Goal: Ask a question: Seek information or help from site administrators or community

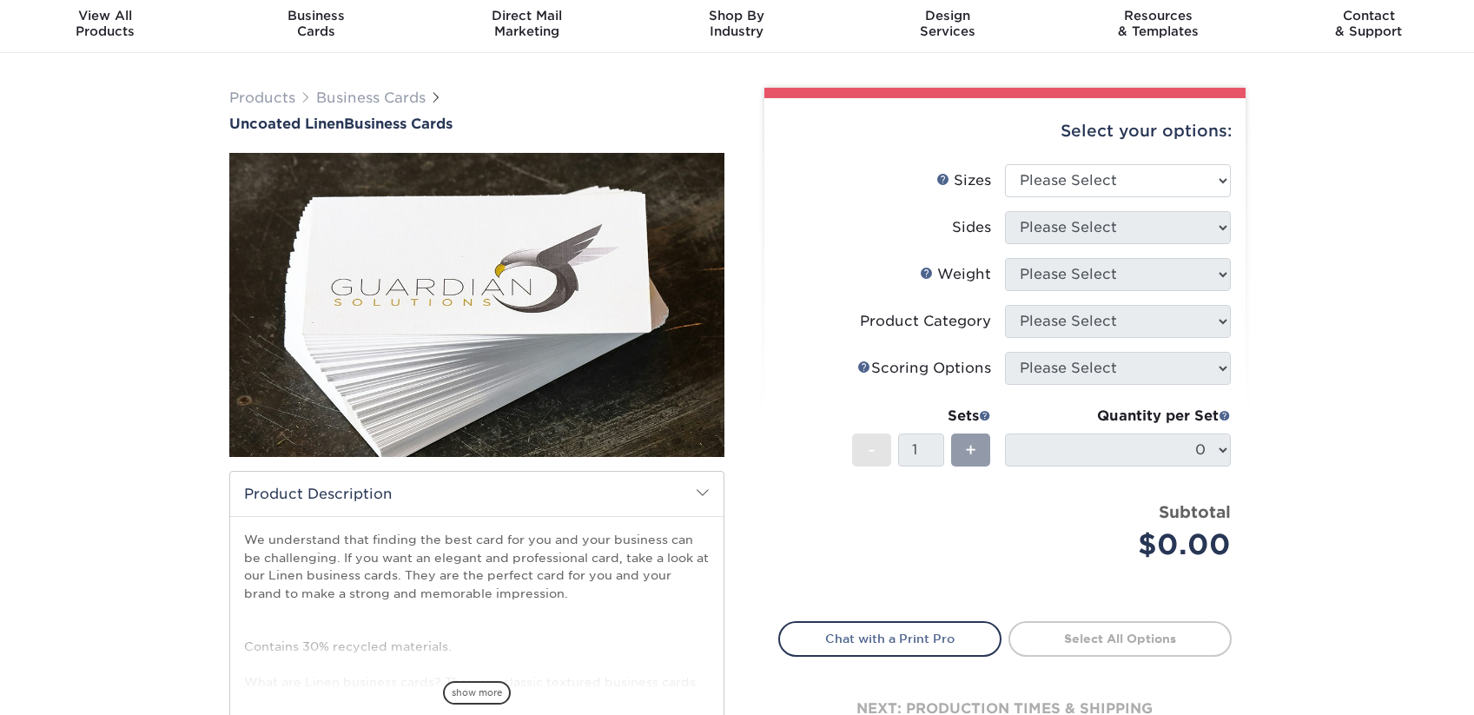
scroll to position [87, 0]
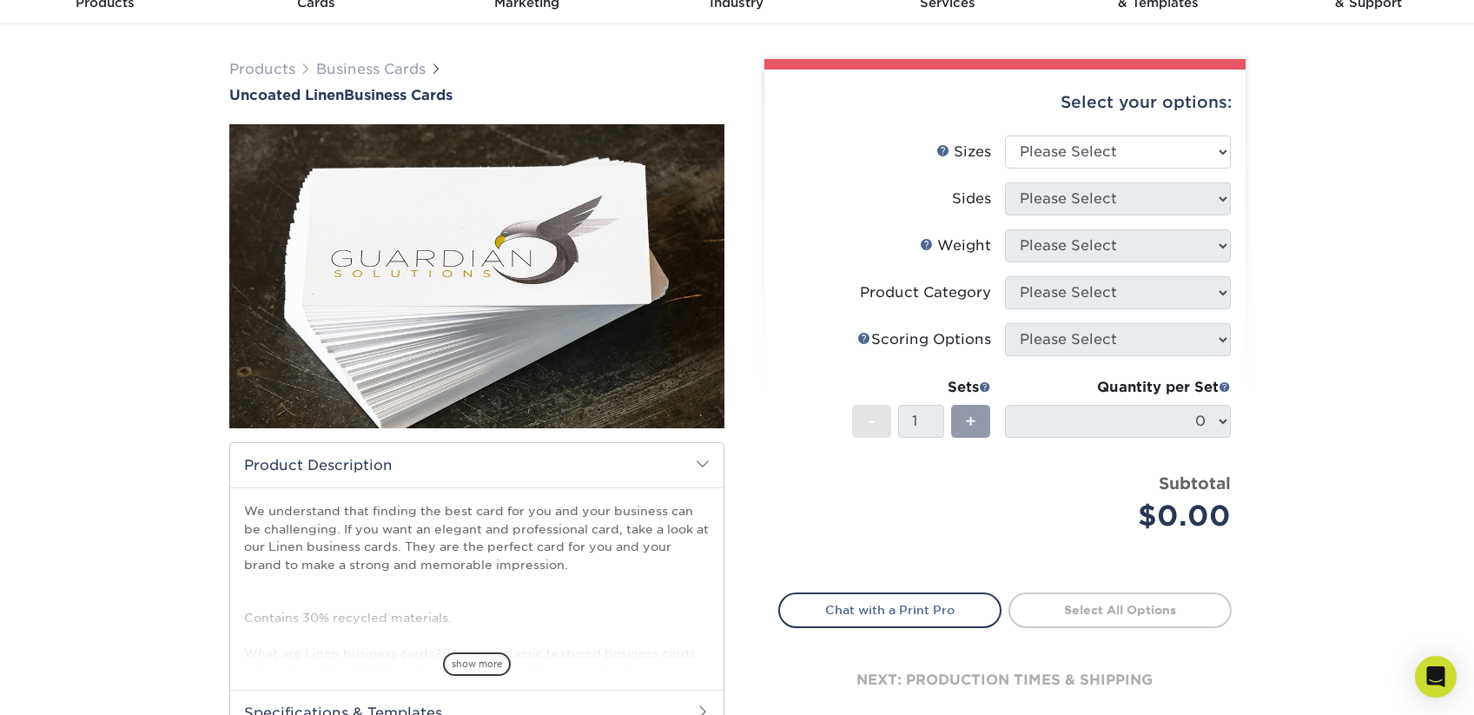
click at [638, 269] on img at bounding box center [476, 276] width 495 height 495
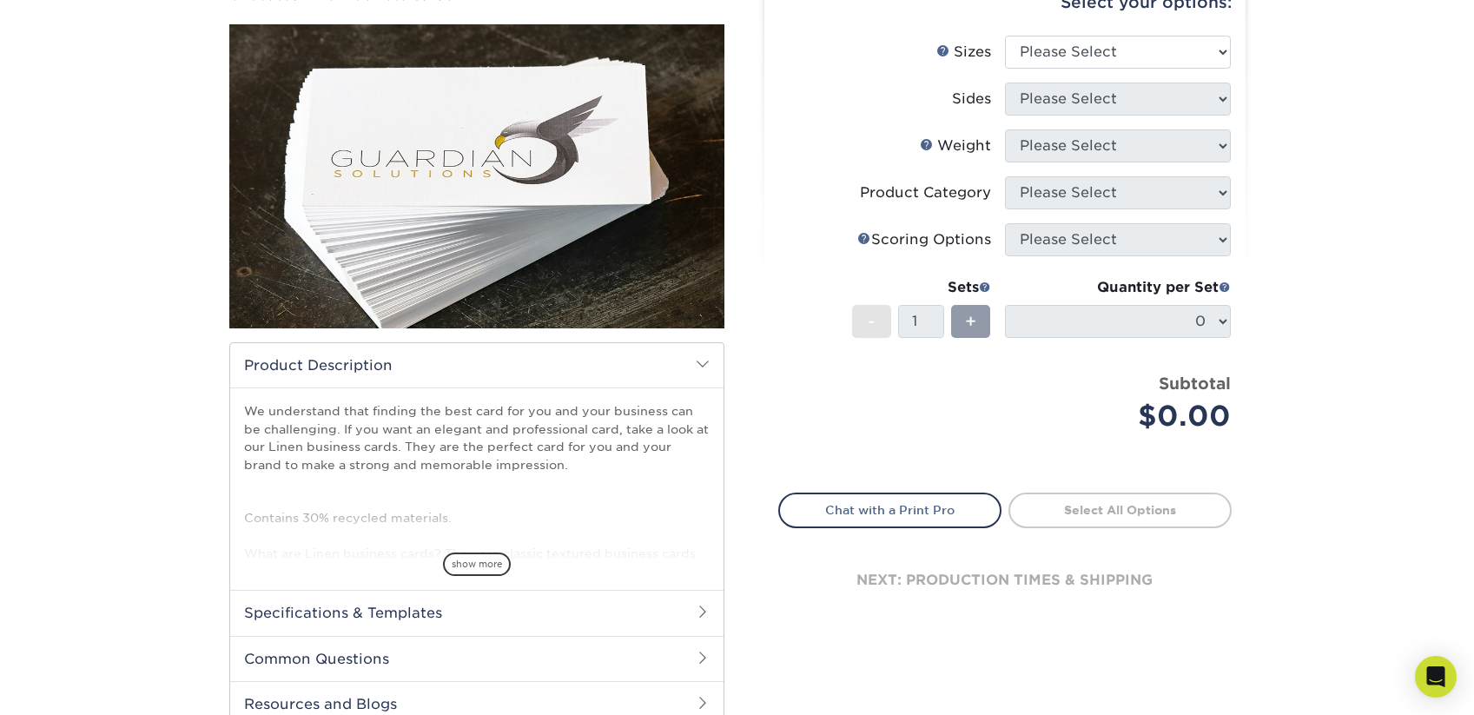
scroll to position [174, 0]
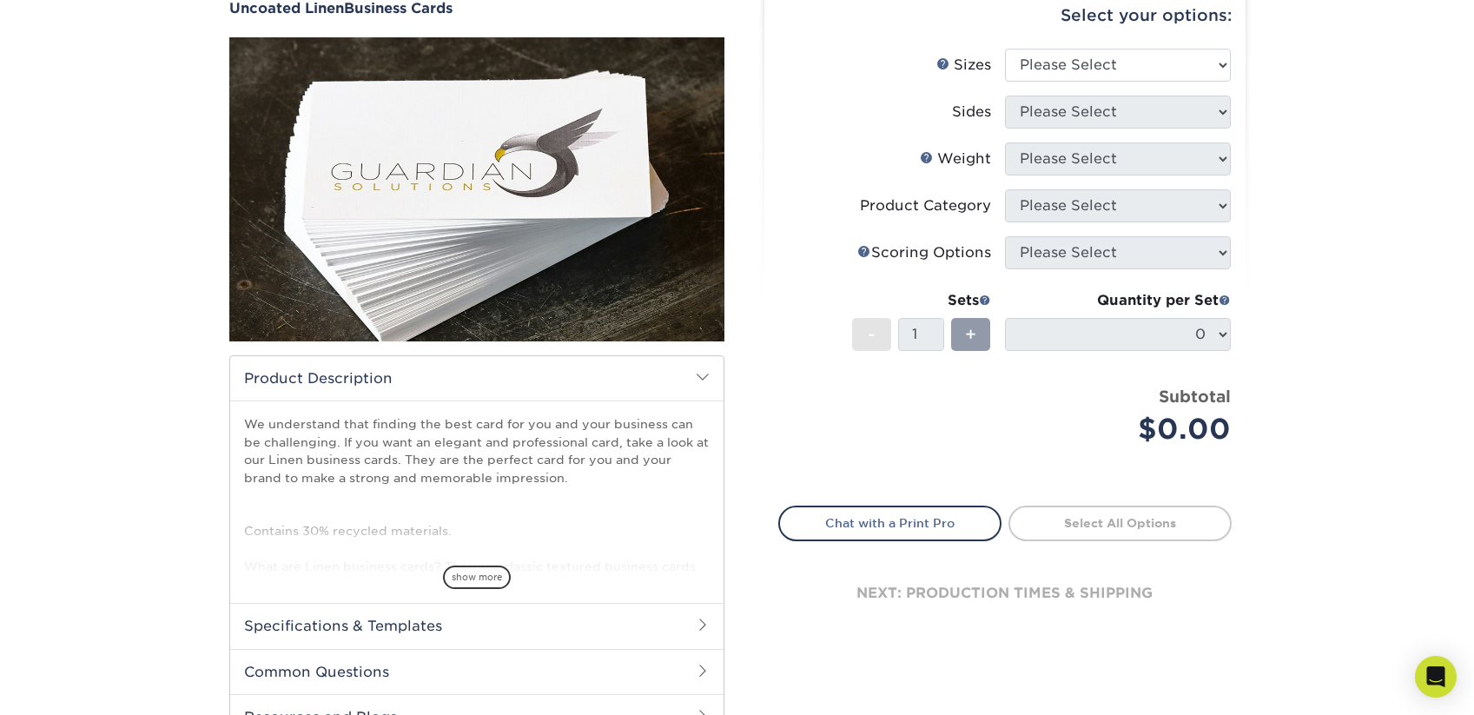
click at [625, 204] on img at bounding box center [476, 189] width 495 height 495
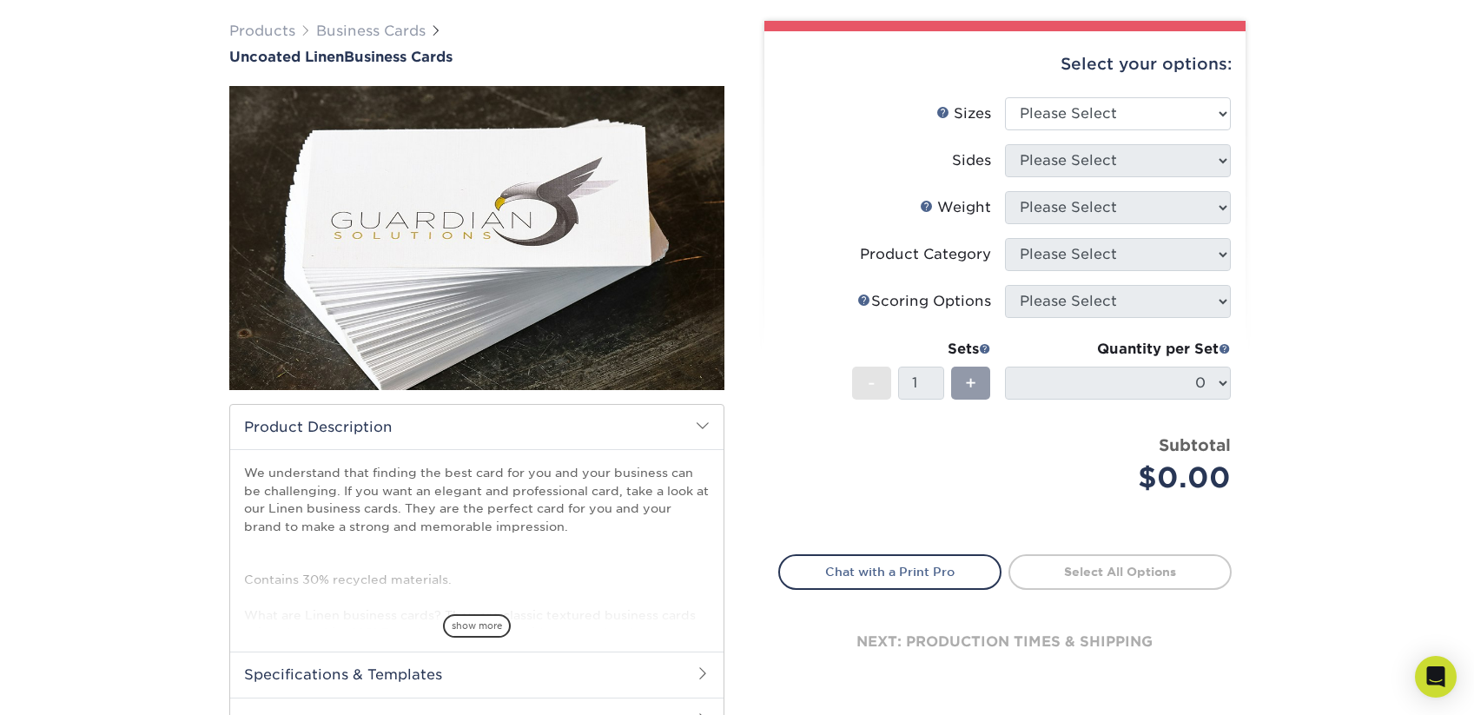
scroll to position [87, 0]
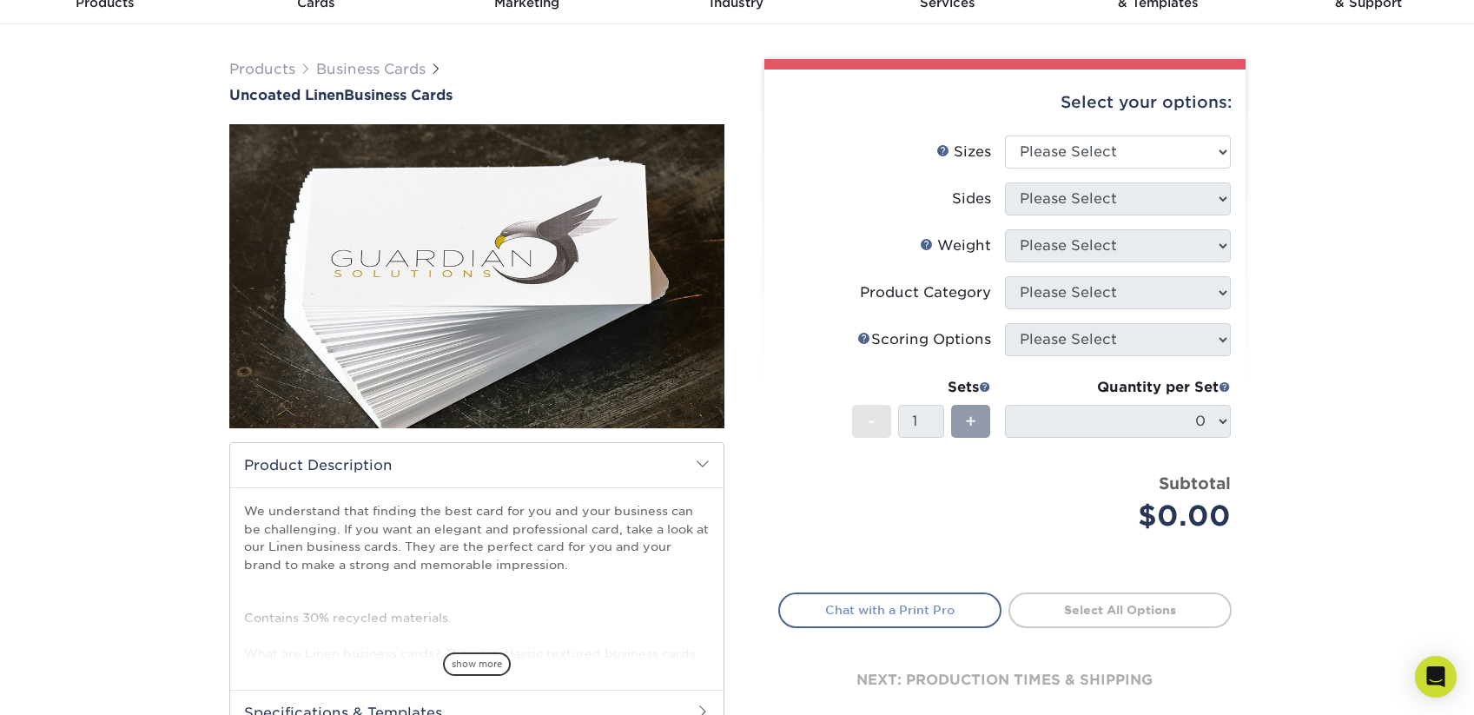
click at [923, 610] on link "Chat with a Print Pro" at bounding box center [889, 610] width 223 height 35
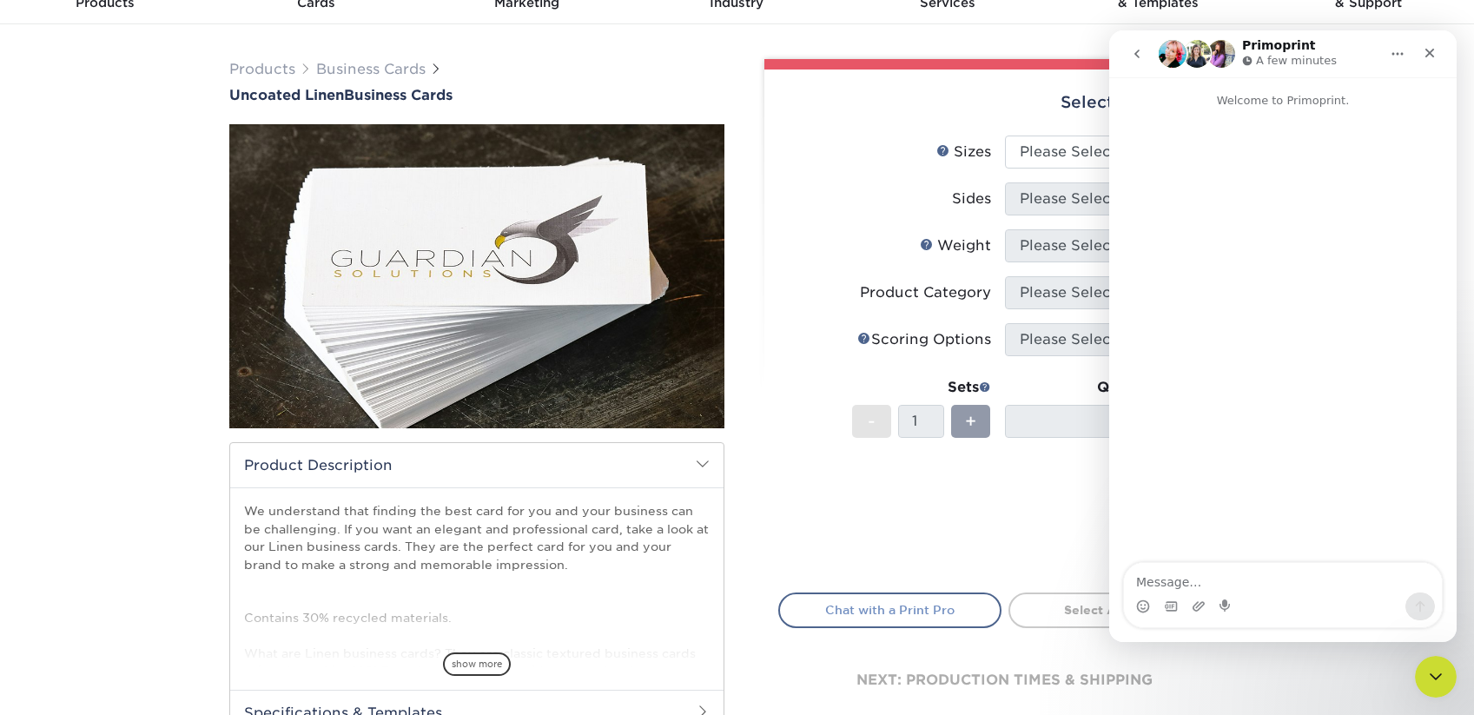
scroll to position [0, 0]
click at [960, 507] on div "Price per set $0.00" at bounding box center [892, 505] width 226 height 66
click at [1183, 574] on textarea "Message…" at bounding box center [1283, 578] width 318 height 30
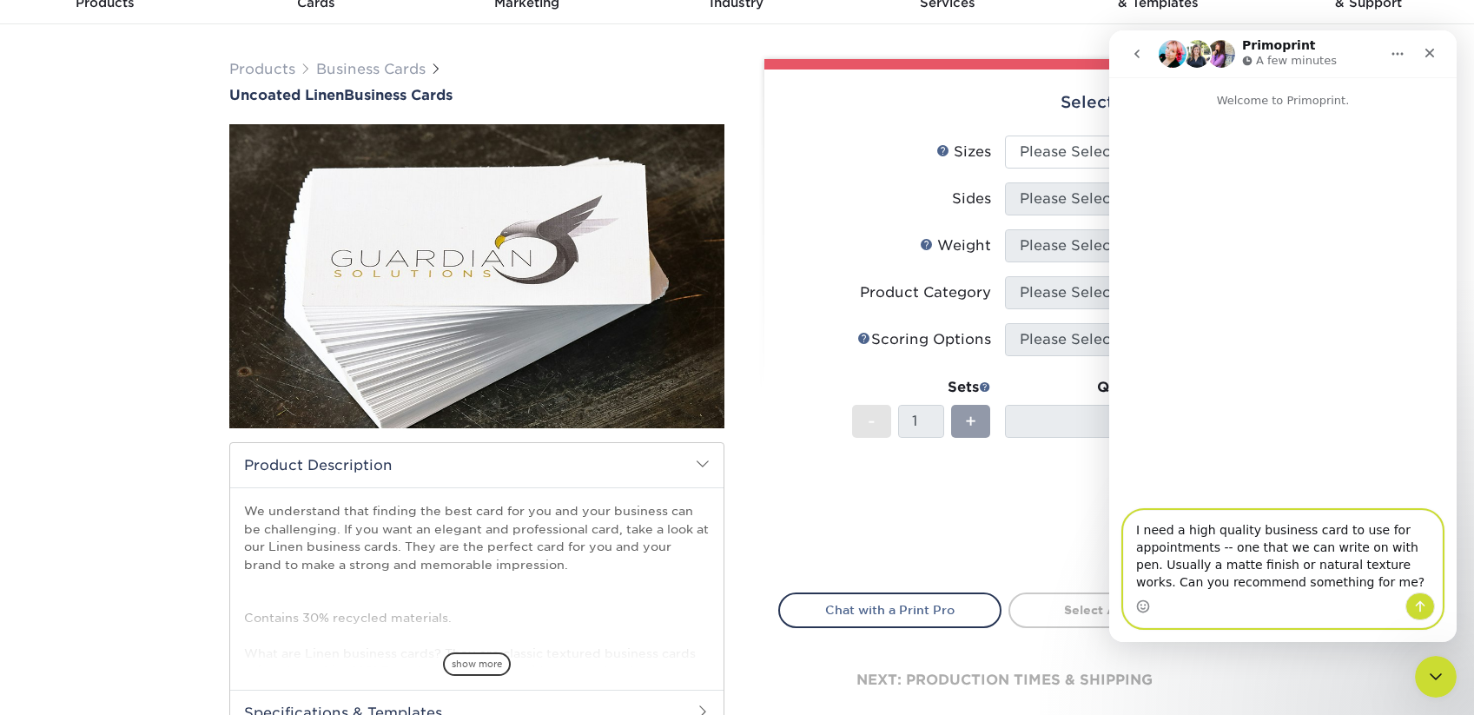
type textarea "I need a high quality business card to use for appointments -- one that we can …"
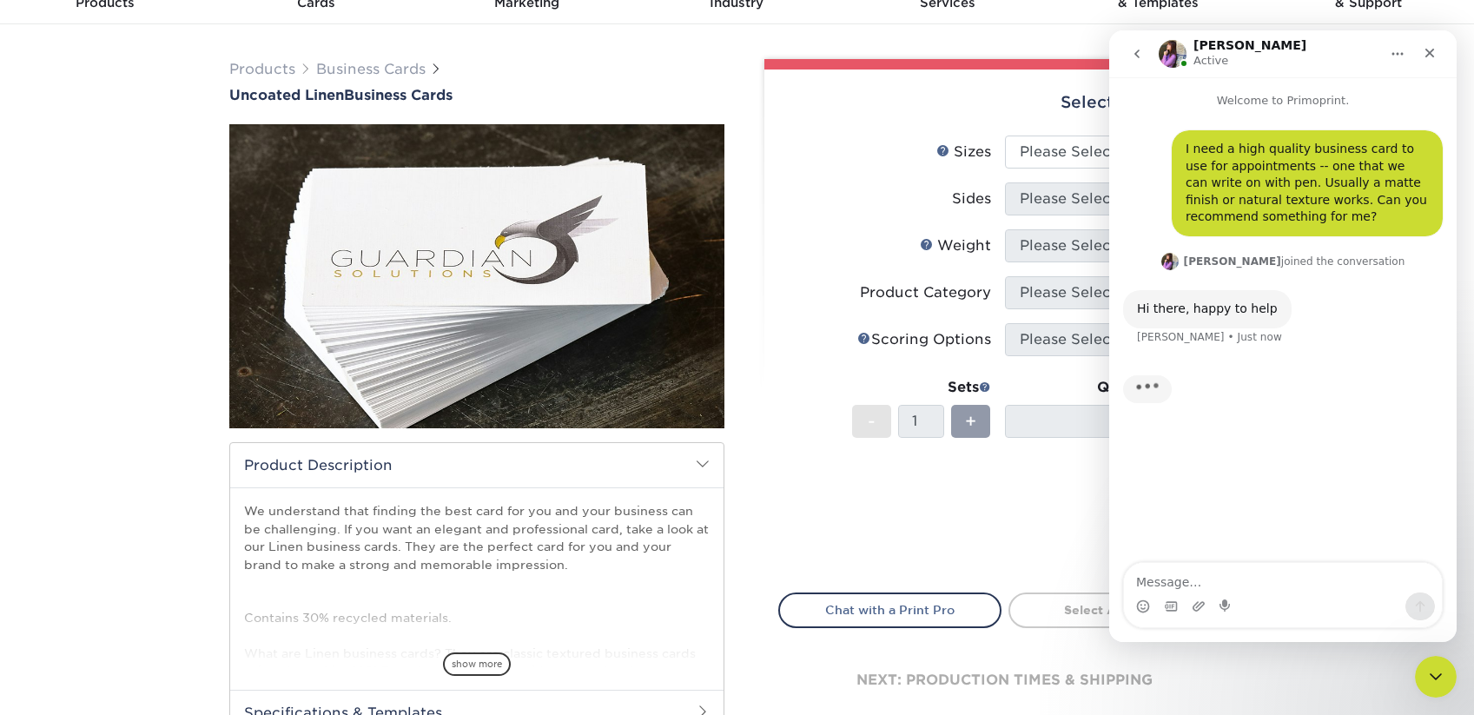
click at [928, 116] on div "Select your options:" at bounding box center [1005, 103] width 454 height 66
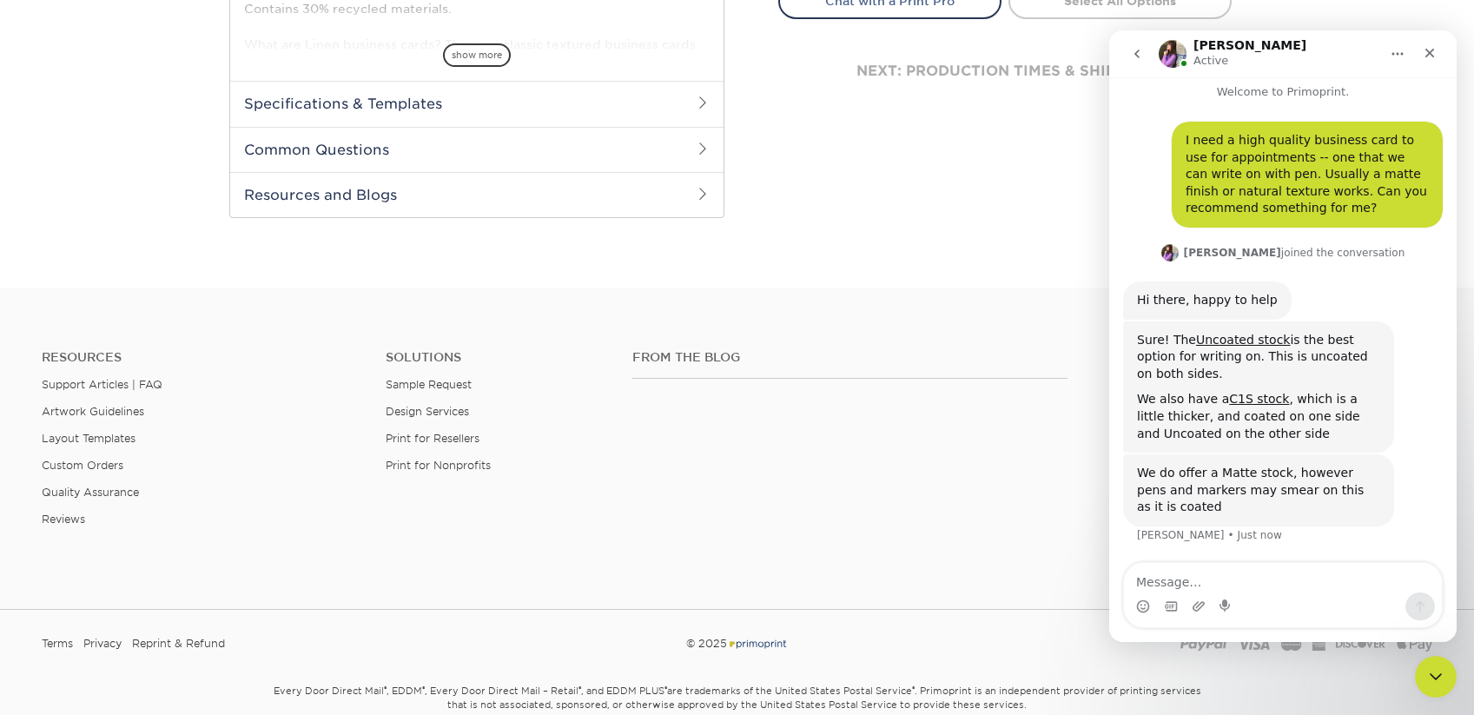
scroll to position [777, 0]
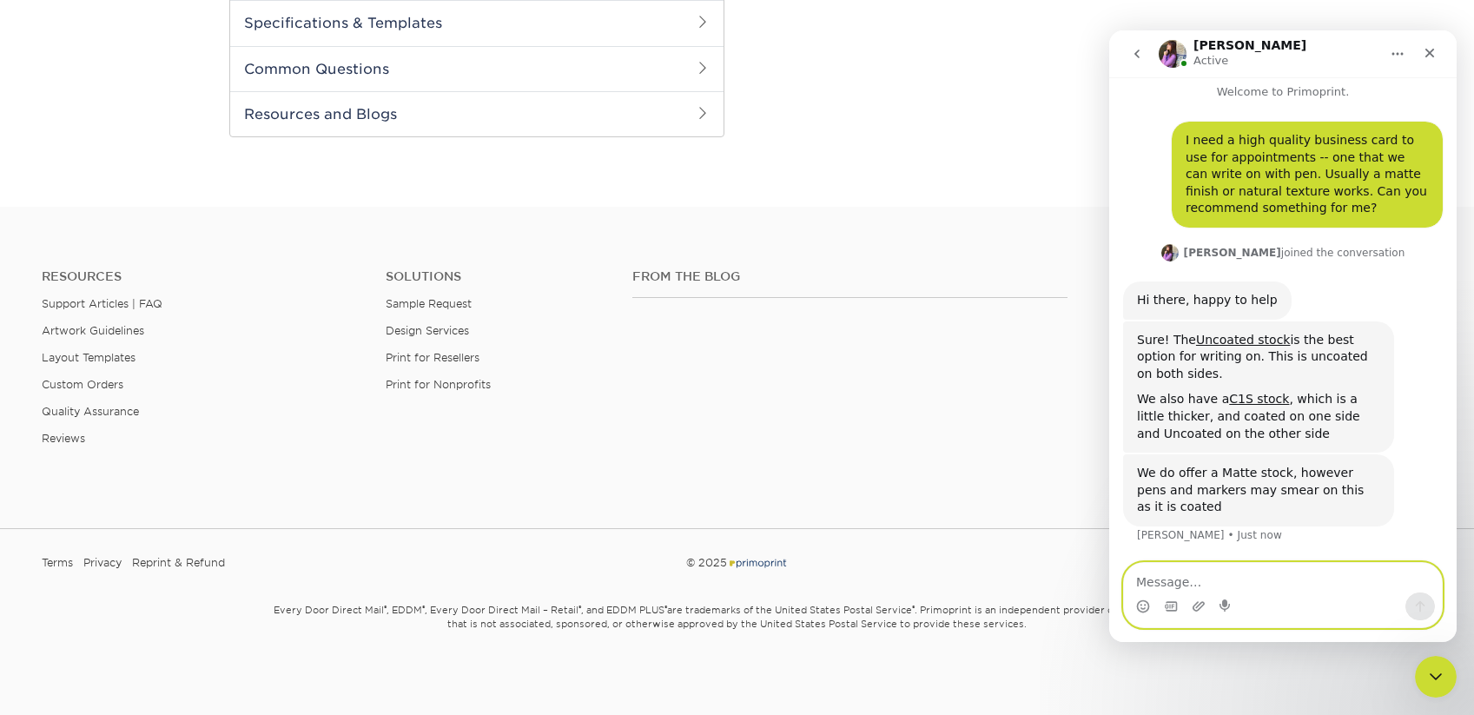
click at [1299, 586] on textarea "Message…" at bounding box center [1283, 578] width 318 height 30
type textarea "ok, i like the C1S stock option"
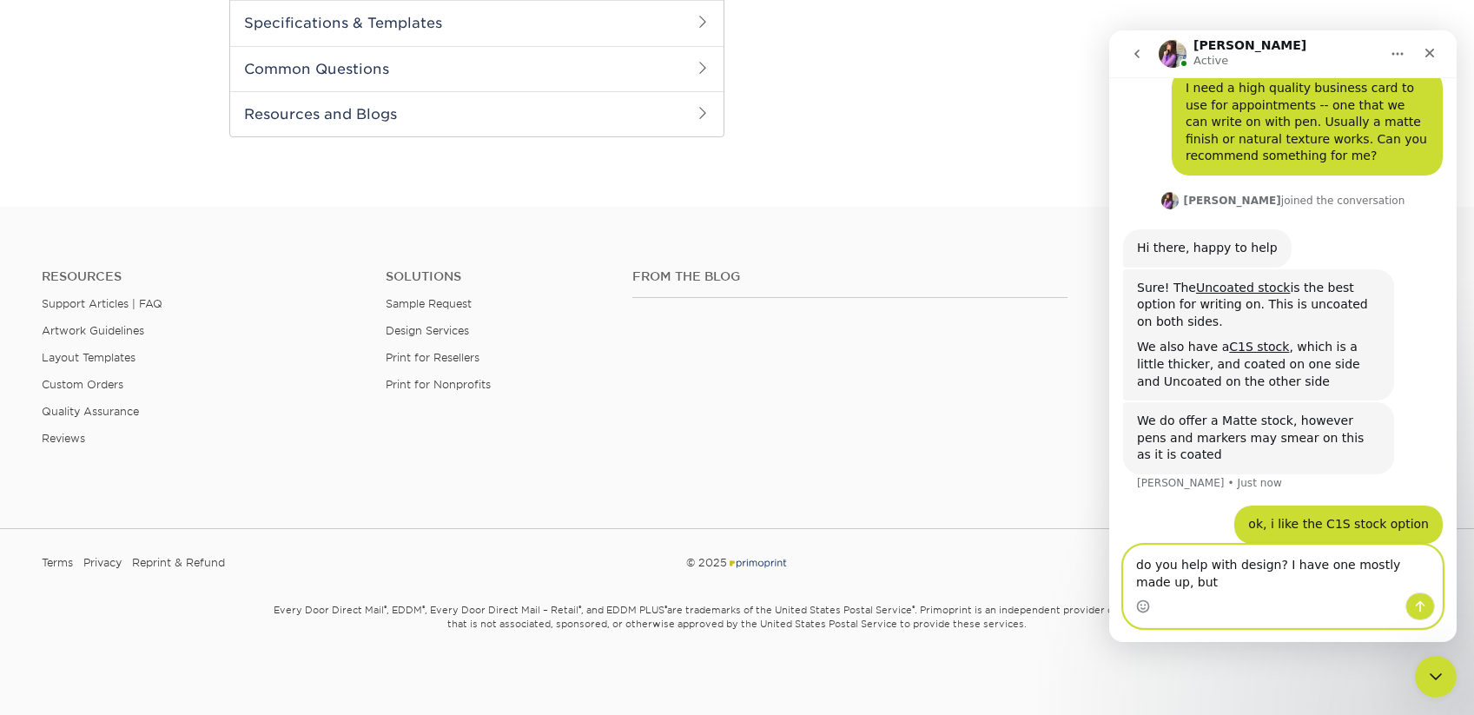
scroll to position [78, 0]
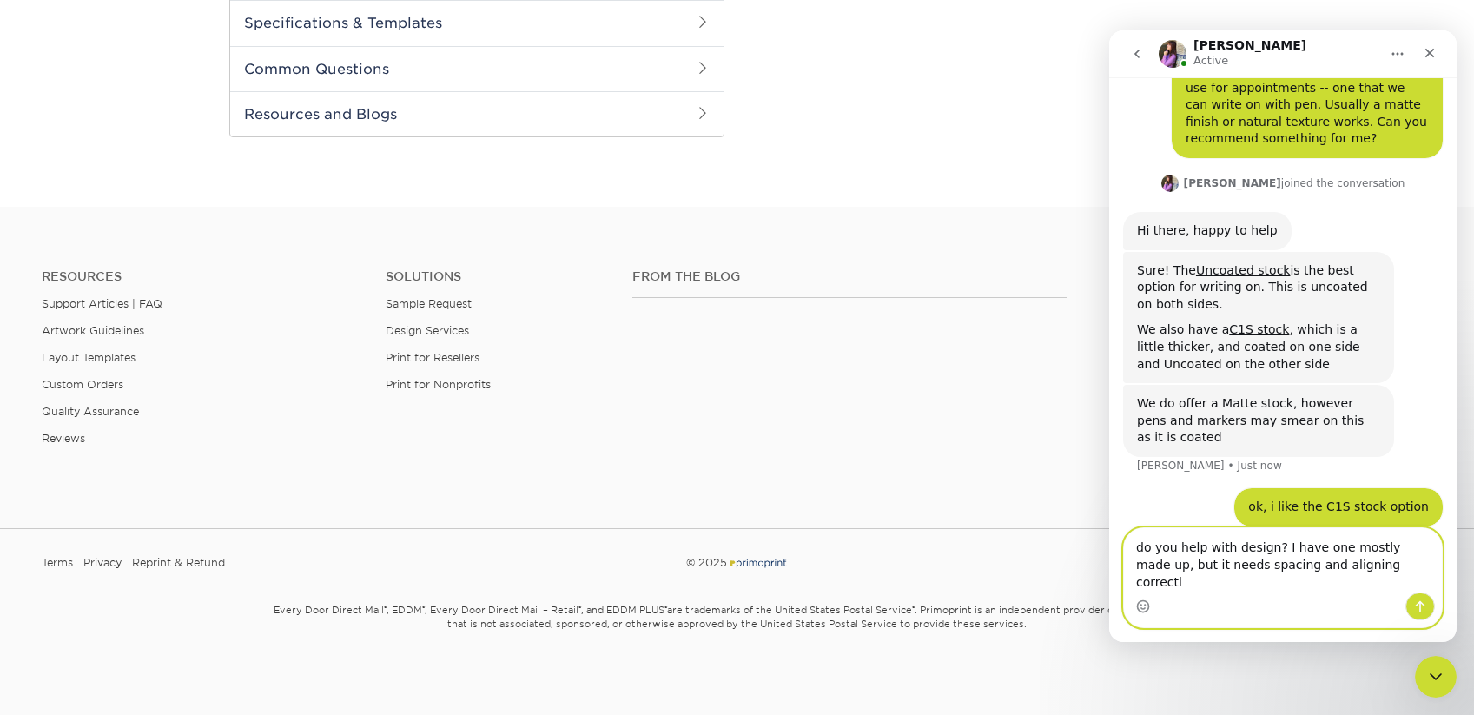
type textarea "do you help with design? I have one mostly made up, but it needs spacing and al…"
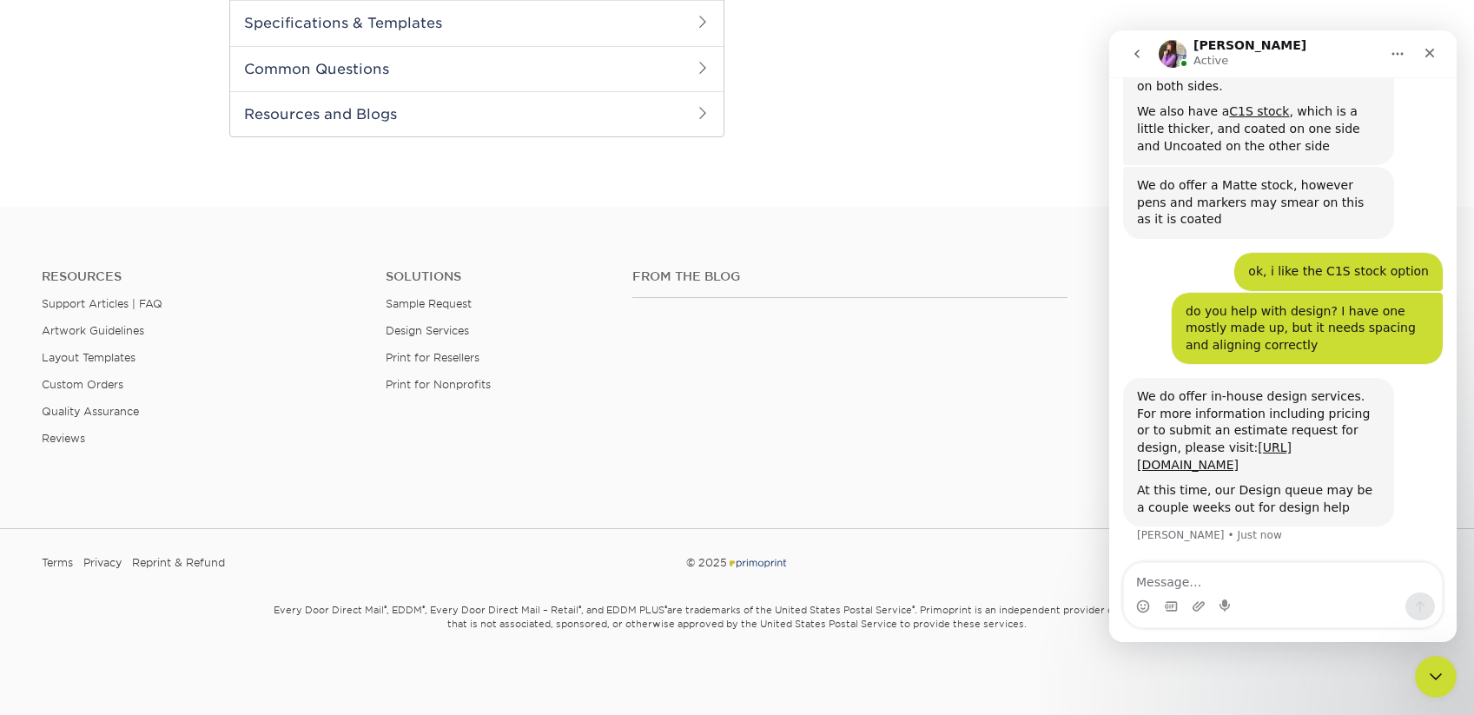
scroll to position [314, 0]
drag, startPoint x: 1255, startPoint y: 407, endPoint x: 1255, endPoint y: 419, distance: 12.2
click at [1255, 419] on div "We do offer in-house design services. For more information including pricing or…" at bounding box center [1258, 430] width 243 height 85
click at [1251, 446] on link "[URL][DOMAIN_NAME]" at bounding box center [1214, 456] width 155 height 31
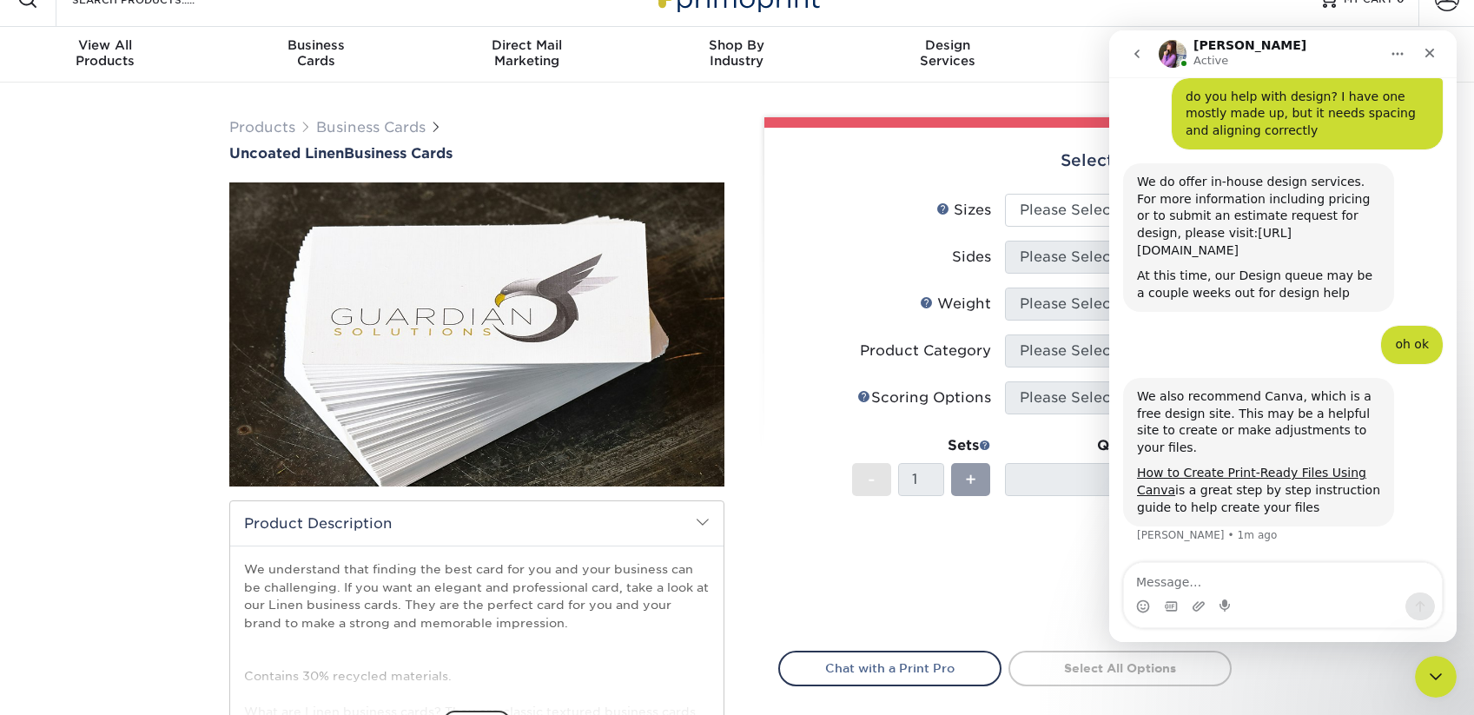
scroll to position [0, 0]
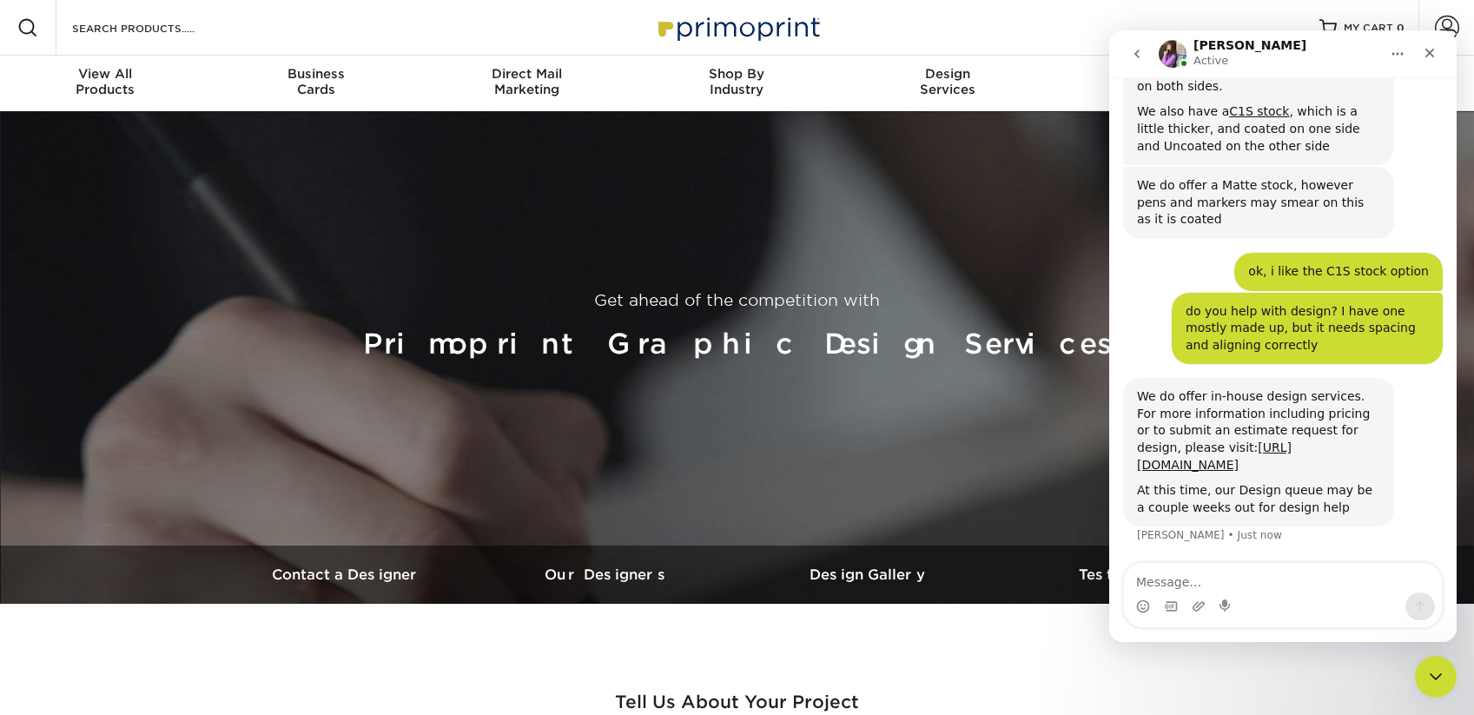
scroll to position [314, 0]
type textarea "oh ok"
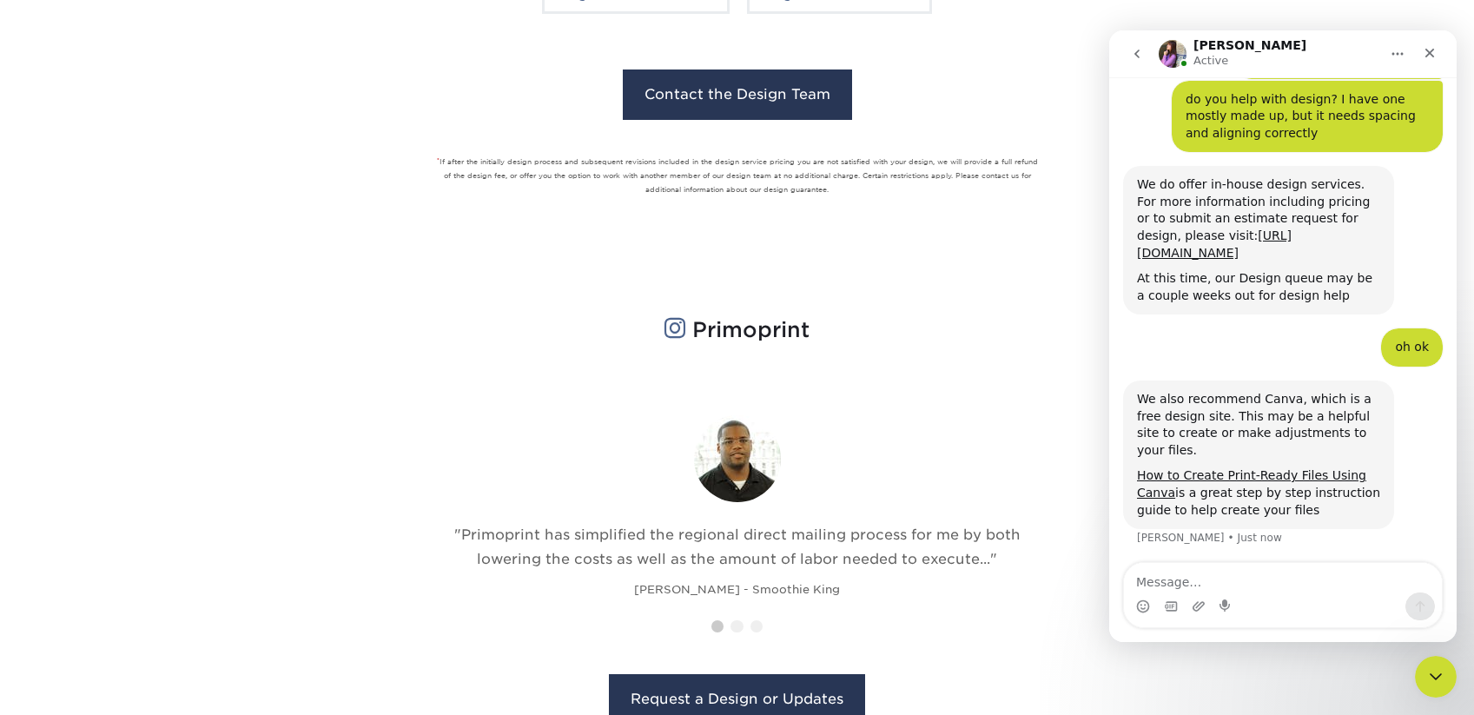
scroll to position [511, 0]
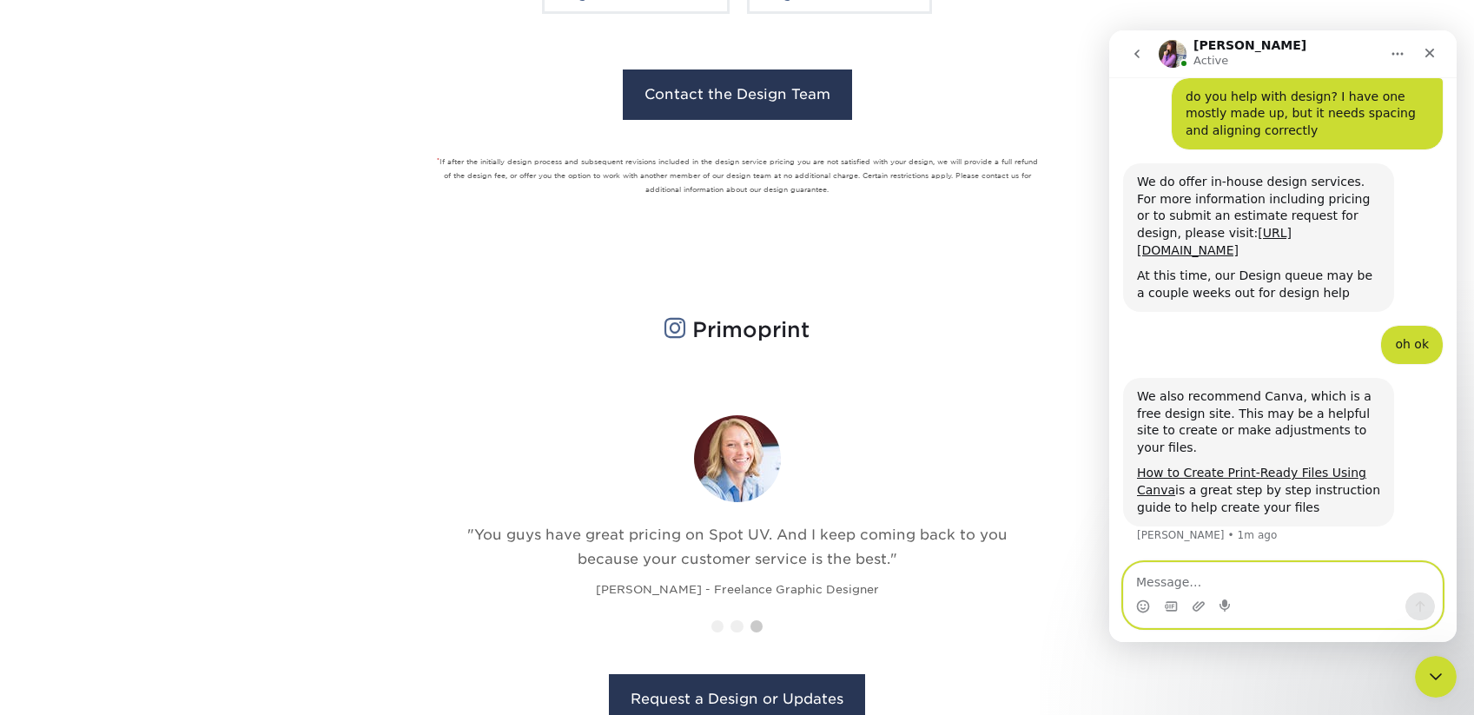
click at [1158, 580] on textarea "Message…" at bounding box center [1283, 578] width 318 height 30
